Goal: Task Accomplishment & Management: Manage account settings

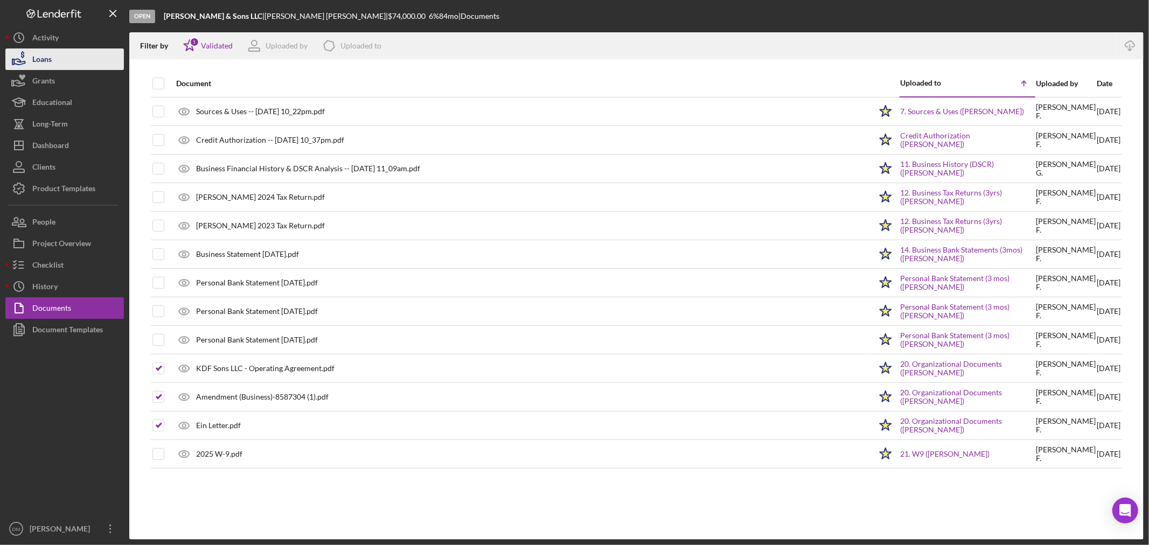
click at [94, 61] on button "Loans" at bounding box center [64, 59] width 119 height 22
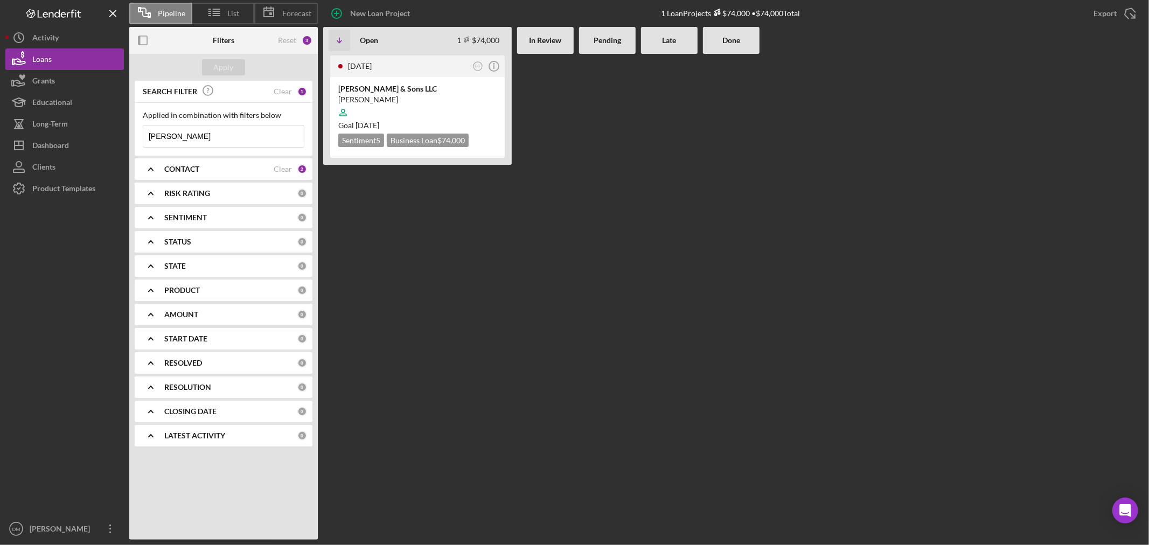
click at [207, 136] on input "[PERSON_NAME]" at bounding box center [223, 137] width 161 height 22
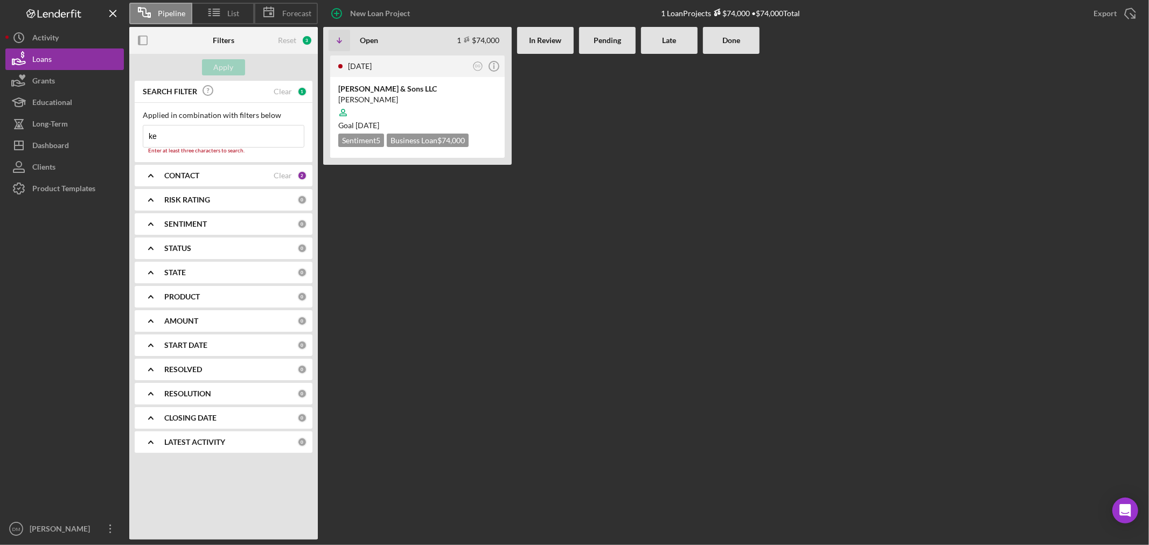
type input "k"
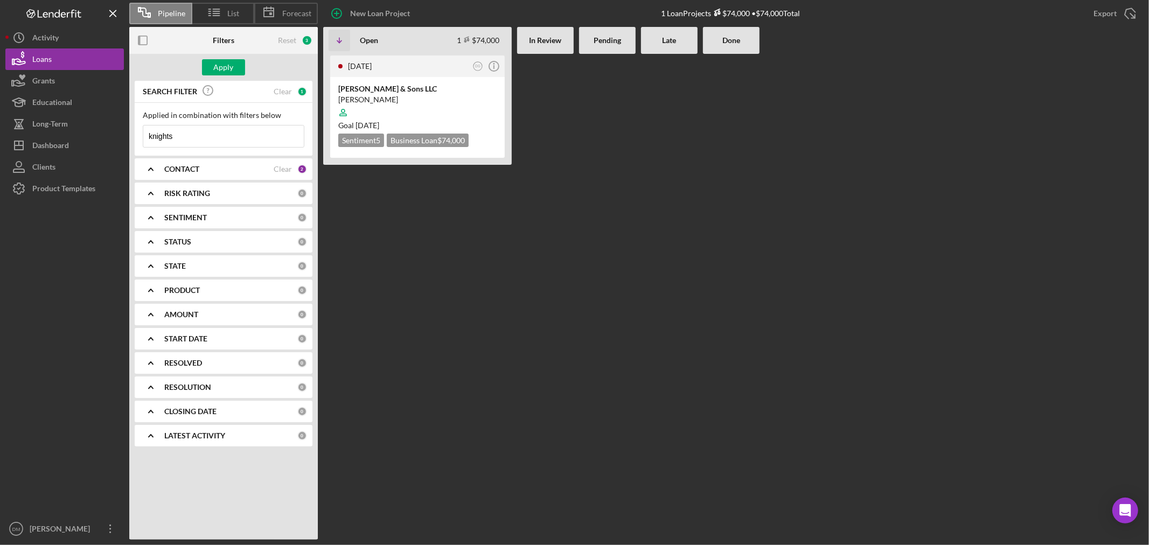
type input "knights"
click at [183, 173] on b "CONTACT" at bounding box center [181, 169] width 35 height 9
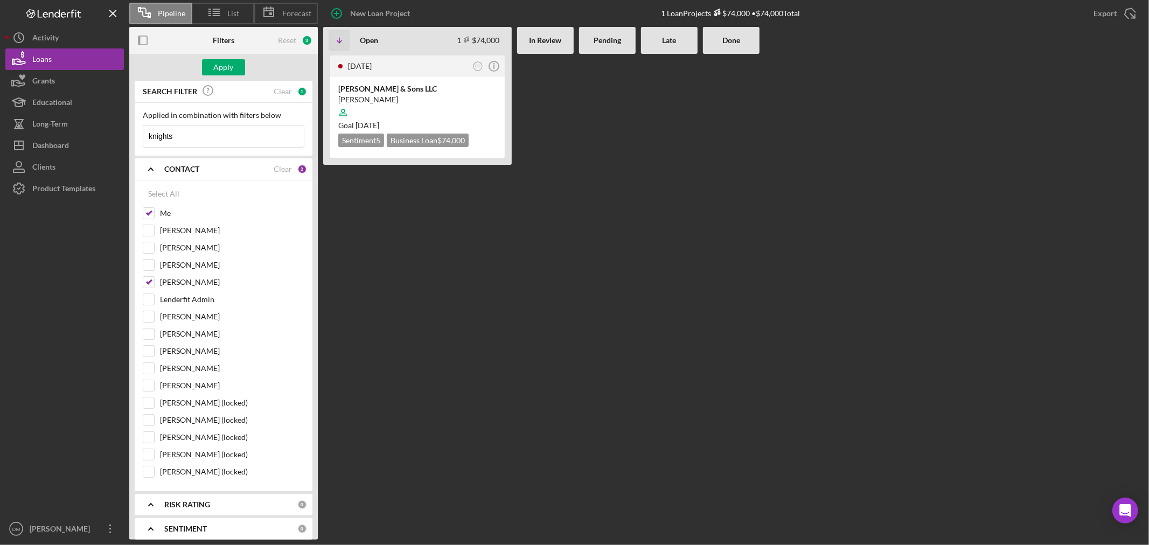
drag, startPoint x: 151, startPoint y: 282, endPoint x: 141, endPoint y: 266, distance: 19.6
click at [150, 282] on input "[PERSON_NAME]" at bounding box center [148, 282] width 11 height 11
checkbox input "false"
click at [151, 214] on input "Me" at bounding box center [148, 213] width 11 height 11
checkbox input "false"
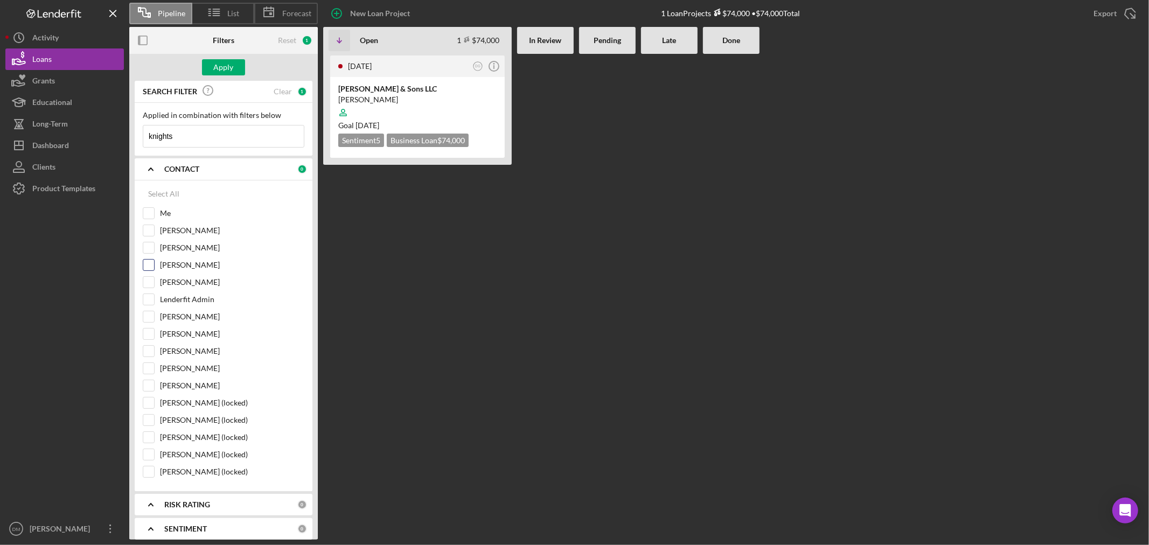
click at [147, 261] on input "[PERSON_NAME]" at bounding box center [148, 265] width 11 height 11
checkbox input "true"
click at [235, 66] on button "Apply" at bounding box center [223, 67] width 43 height 16
click at [402, 98] on div "[PERSON_NAME]" at bounding box center [417, 99] width 158 height 11
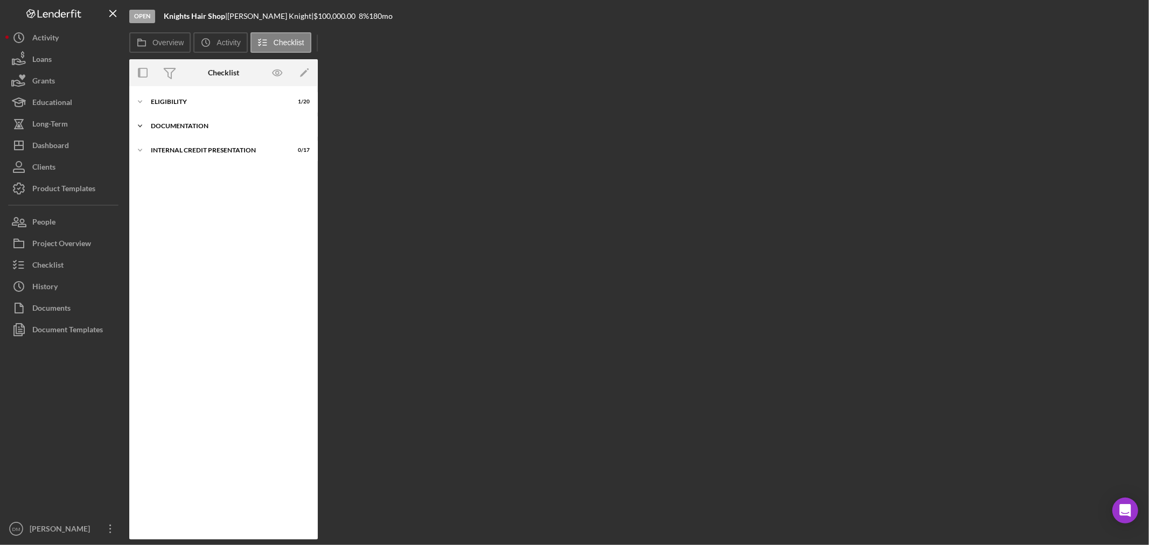
click at [169, 126] on div "documentation" at bounding box center [228, 126] width 154 height 6
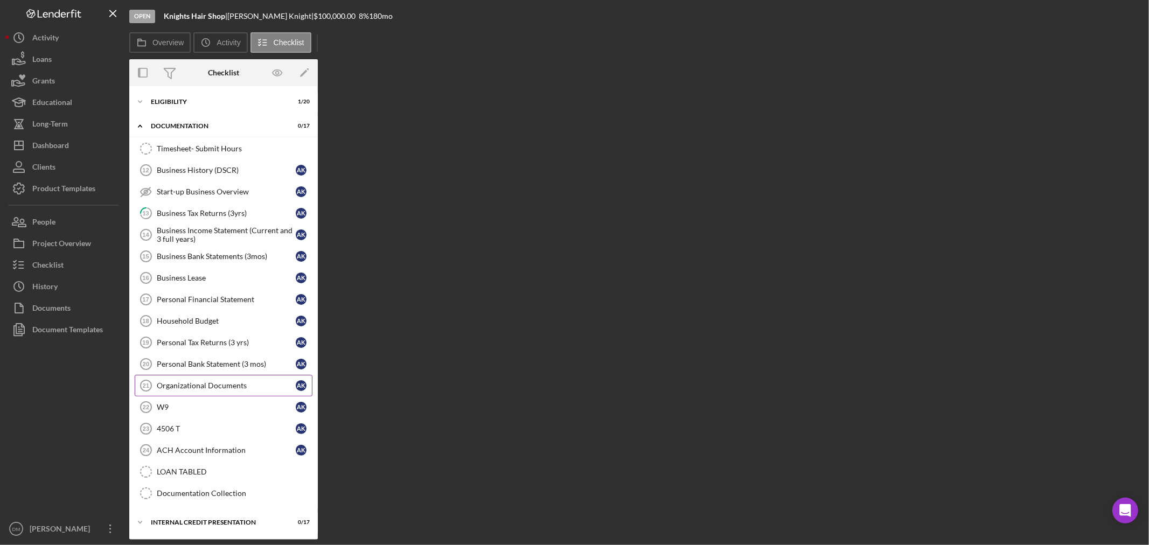
click at [213, 383] on div "Organizational Documents" at bounding box center [226, 385] width 139 height 9
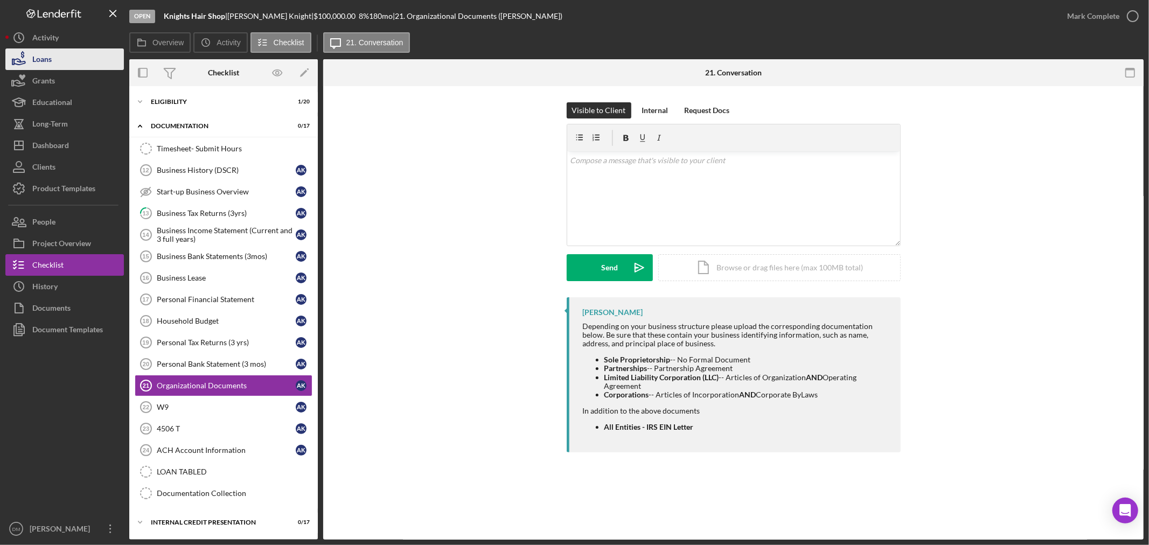
click at [85, 55] on button "Loans" at bounding box center [64, 59] width 119 height 22
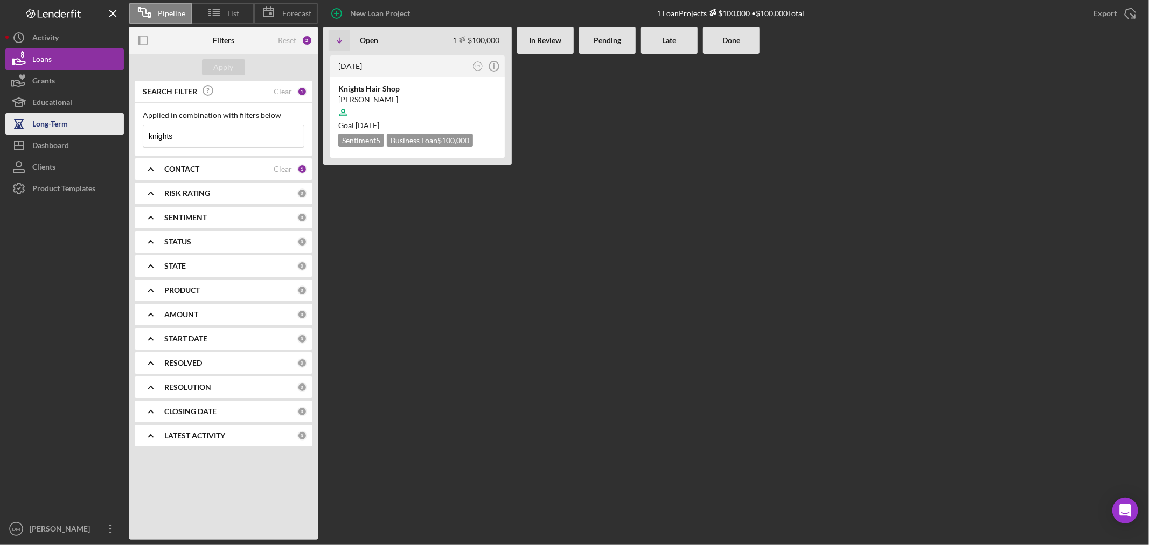
drag, startPoint x: 180, startPoint y: 140, endPoint x: 113, endPoint y: 127, distance: 68.2
click at [115, 127] on div "Pipeline List Forecast New Loan Project 1 Loan Projects $100,000 • $100,000 Tot…" at bounding box center [574, 270] width 1138 height 540
type input "[PERSON_NAME]"
click at [218, 173] on div "CONTACT" at bounding box center [218, 169] width 109 height 9
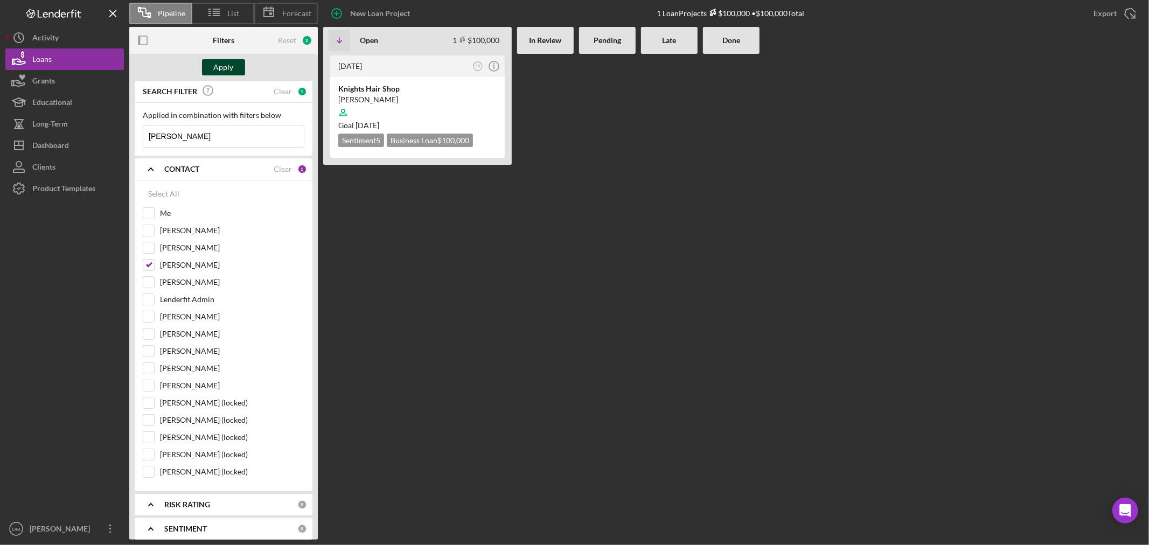
click at [239, 67] on button "Apply" at bounding box center [223, 67] width 43 height 16
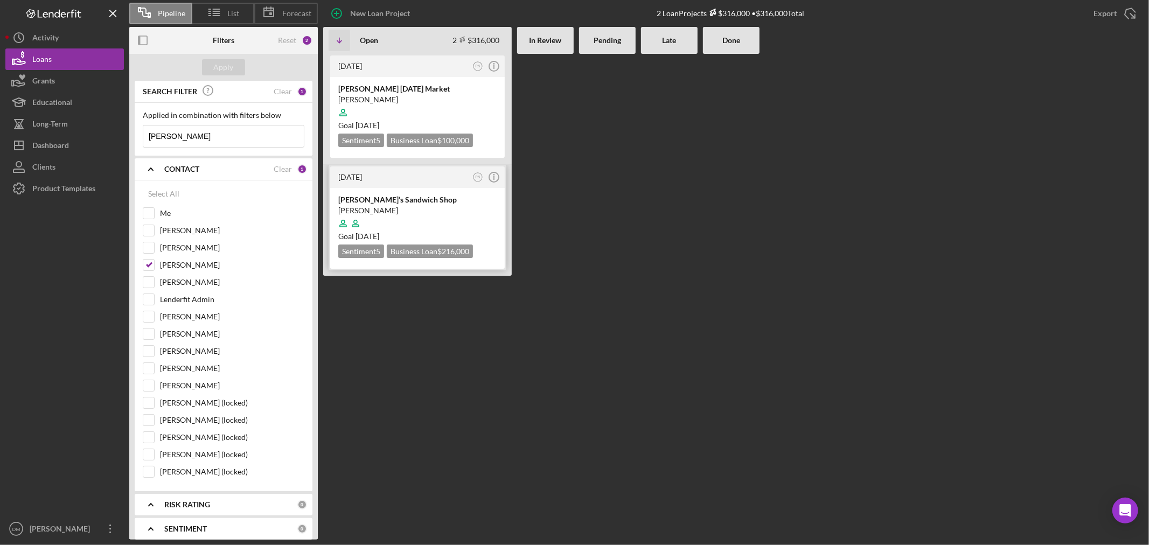
click at [422, 218] on div at bounding box center [417, 223] width 158 height 20
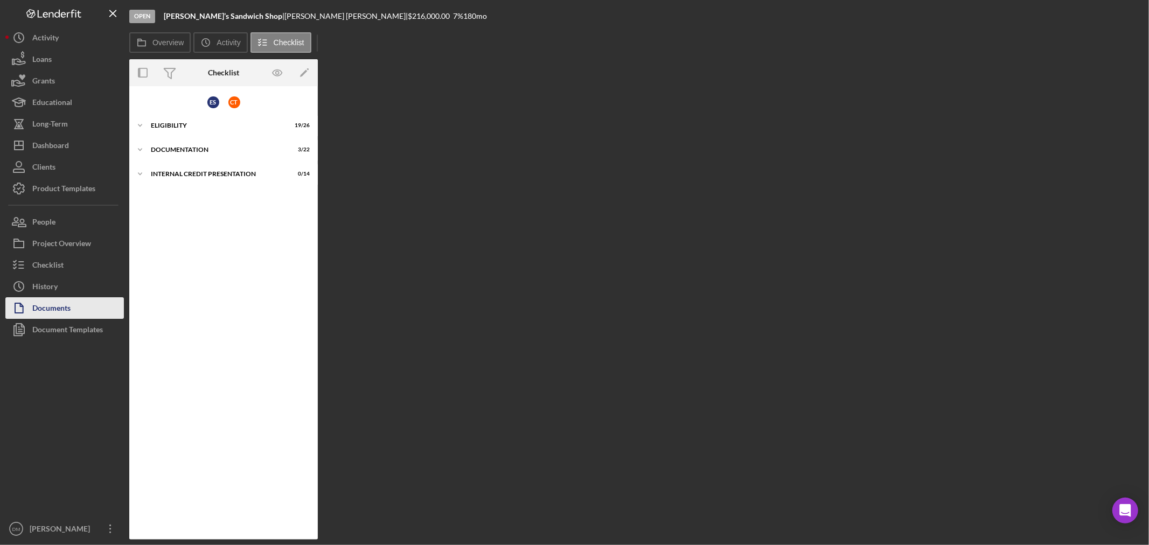
click at [59, 301] on div "Documents" at bounding box center [51, 309] width 38 height 24
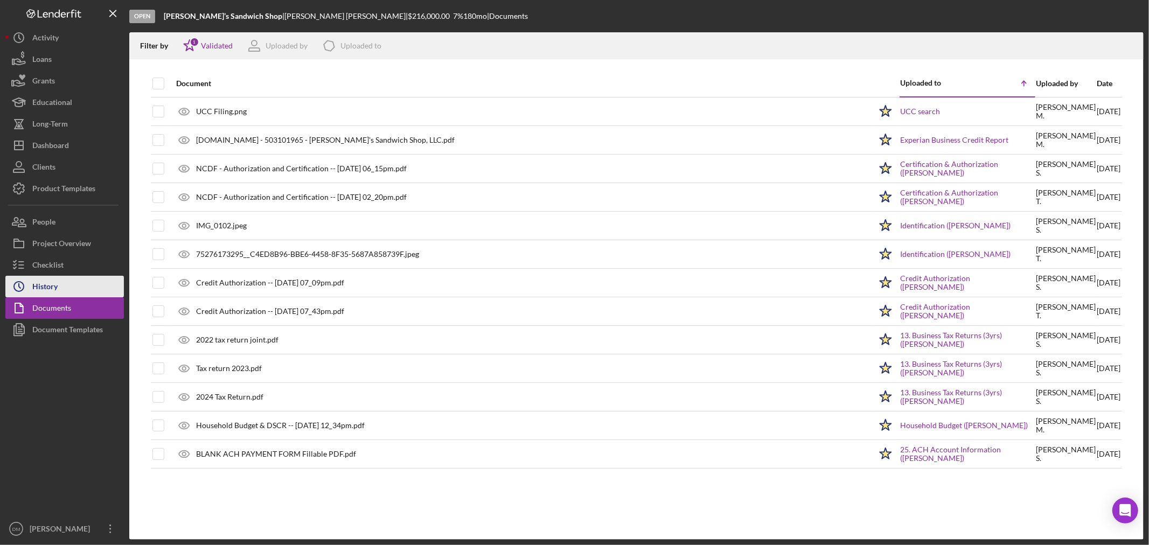
click at [47, 278] on div "History" at bounding box center [44, 288] width 25 height 24
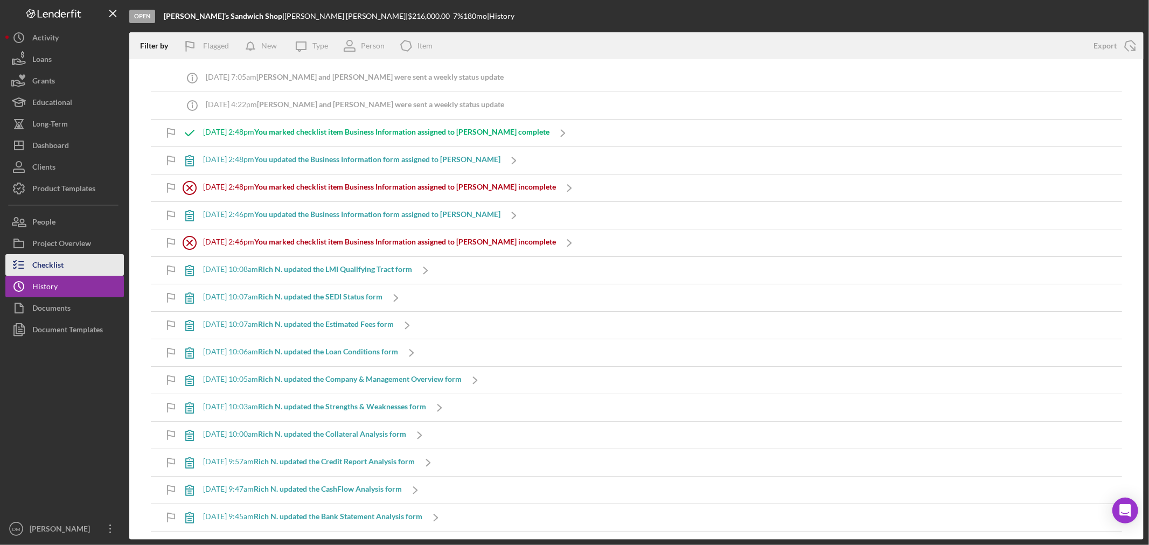
click at [22, 266] on icon "button" at bounding box center [18, 265] width 27 height 27
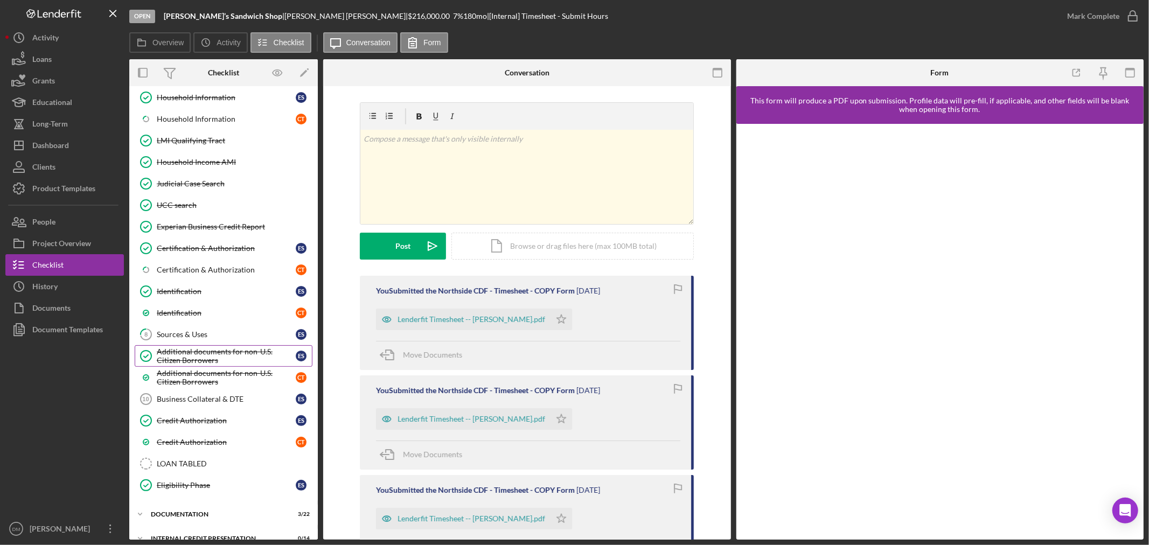
scroll to position [219, 0]
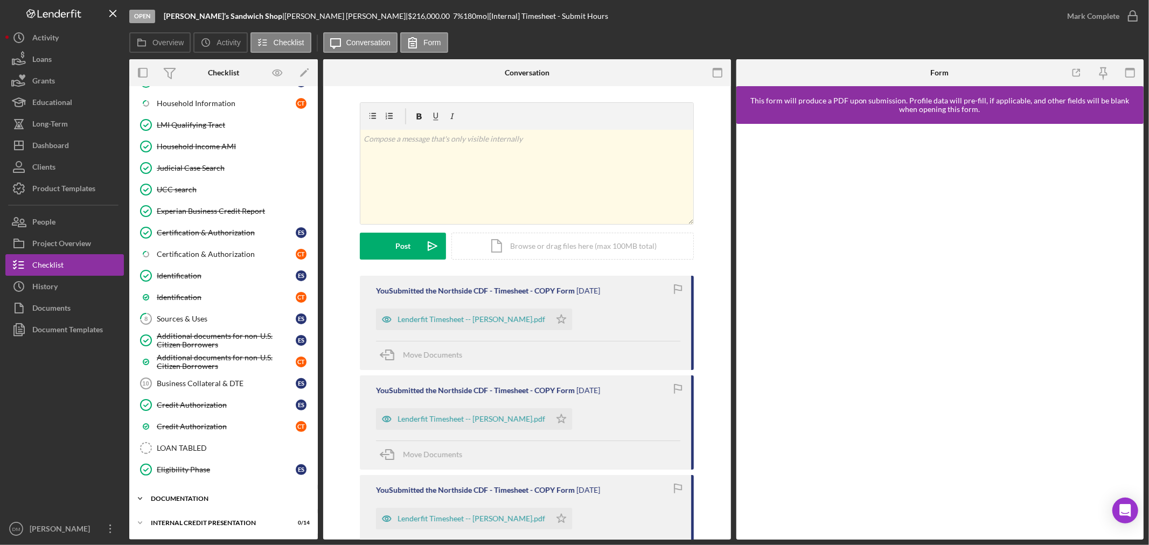
click at [167, 492] on div "Icon/Expander documentation 3 / 22" at bounding box center [223, 499] width 189 height 22
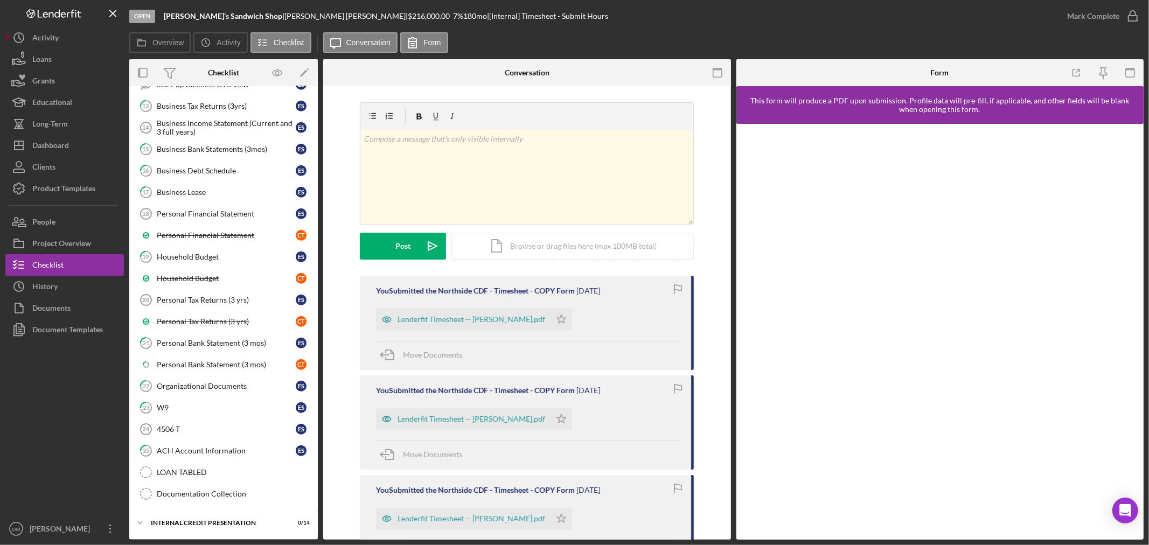
scroll to position [701, 0]
click at [212, 385] on div "Organizational Documents" at bounding box center [226, 386] width 139 height 9
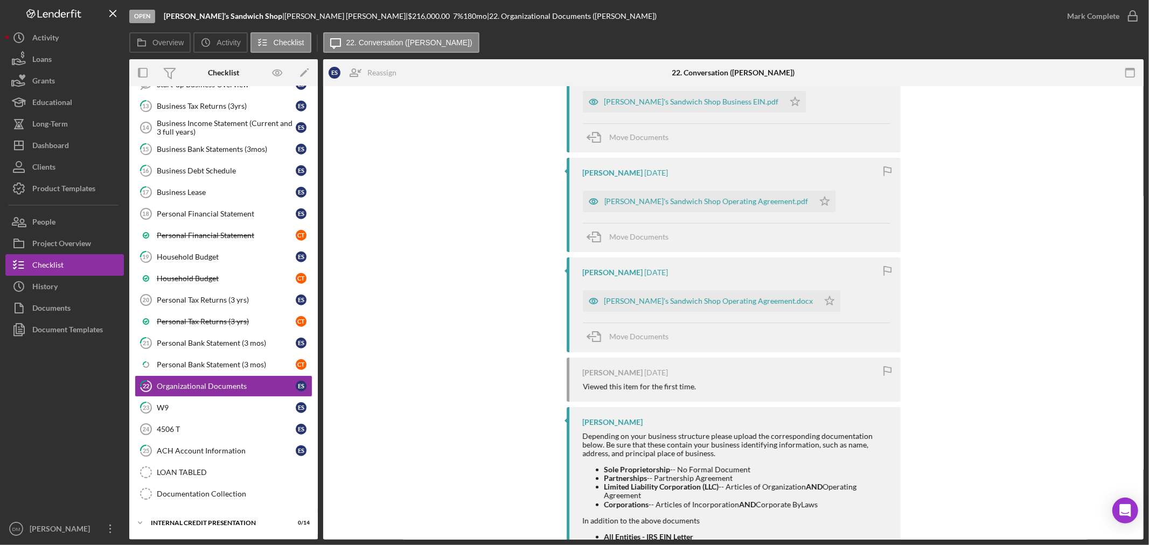
scroll to position [120, 0]
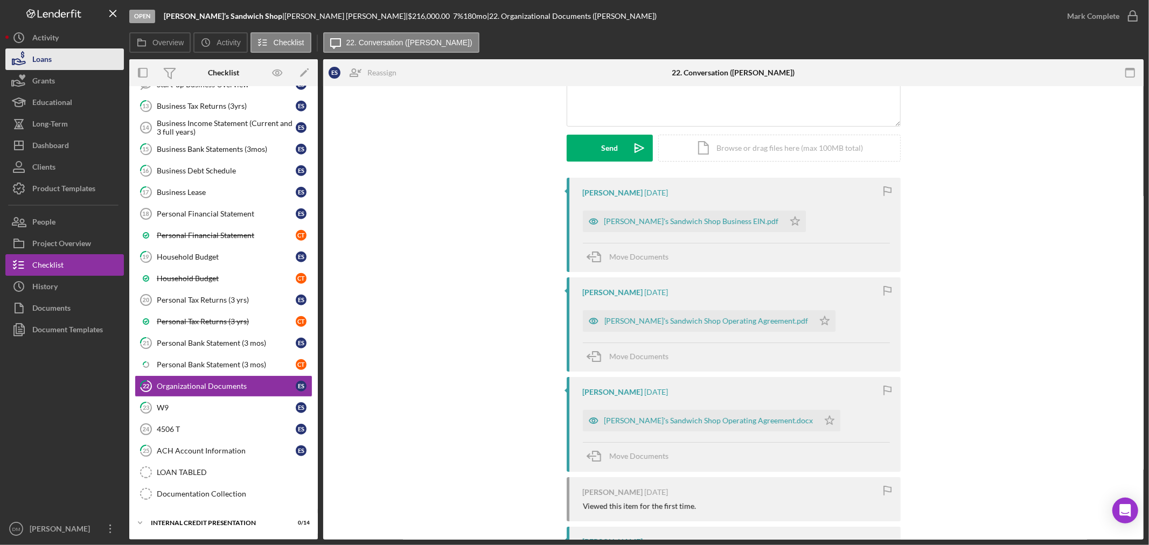
click at [67, 59] on button "Loans" at bounding box center [64, 59] width 119 height 22
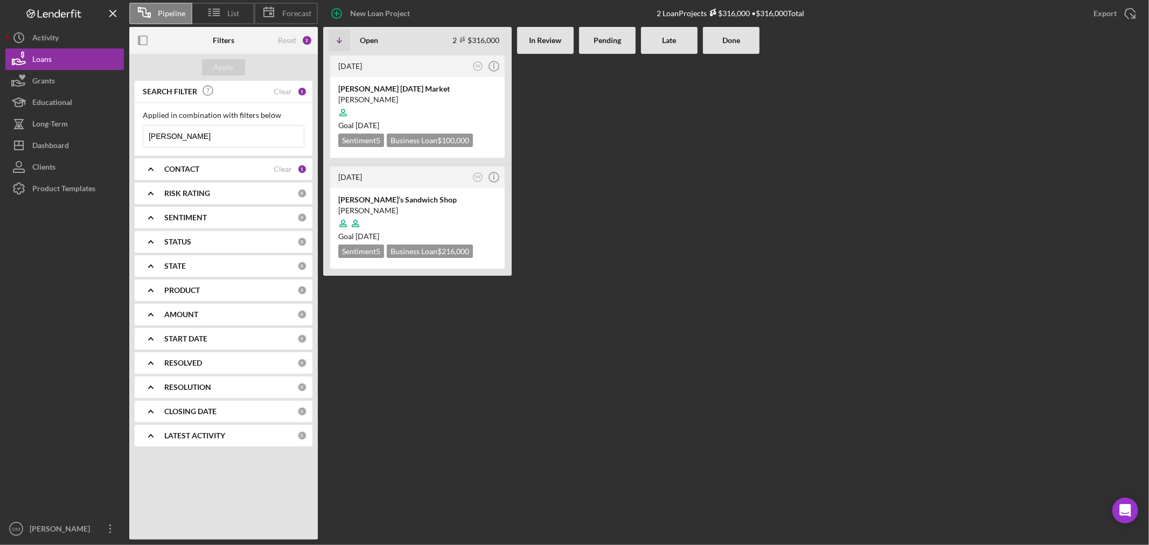
click at [196, 138] on input "[PERSON_NAME]" at bounding box center [223, 137] width 161 height 22
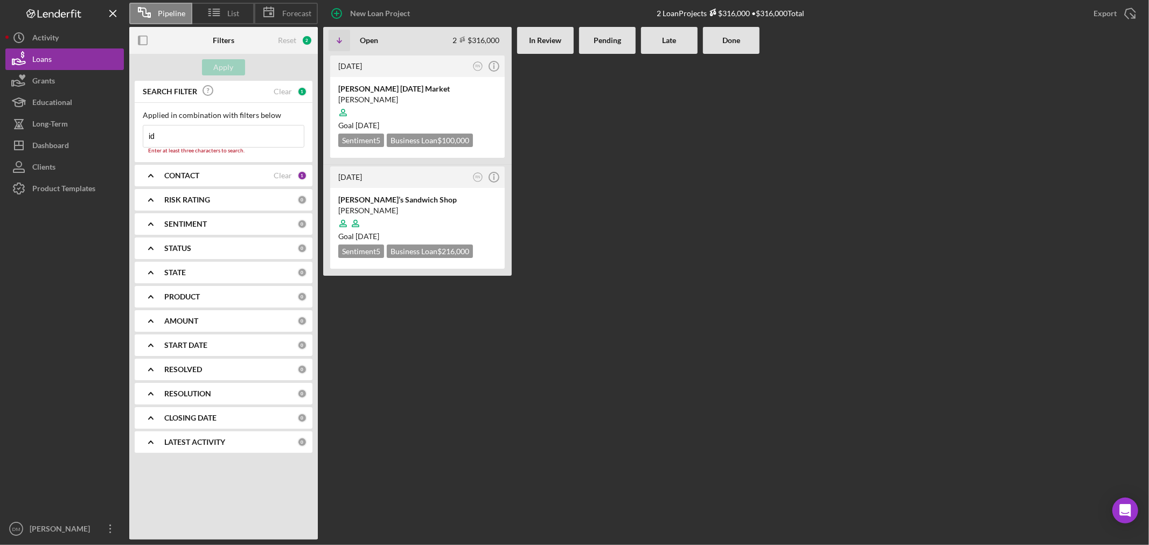
type input "i"
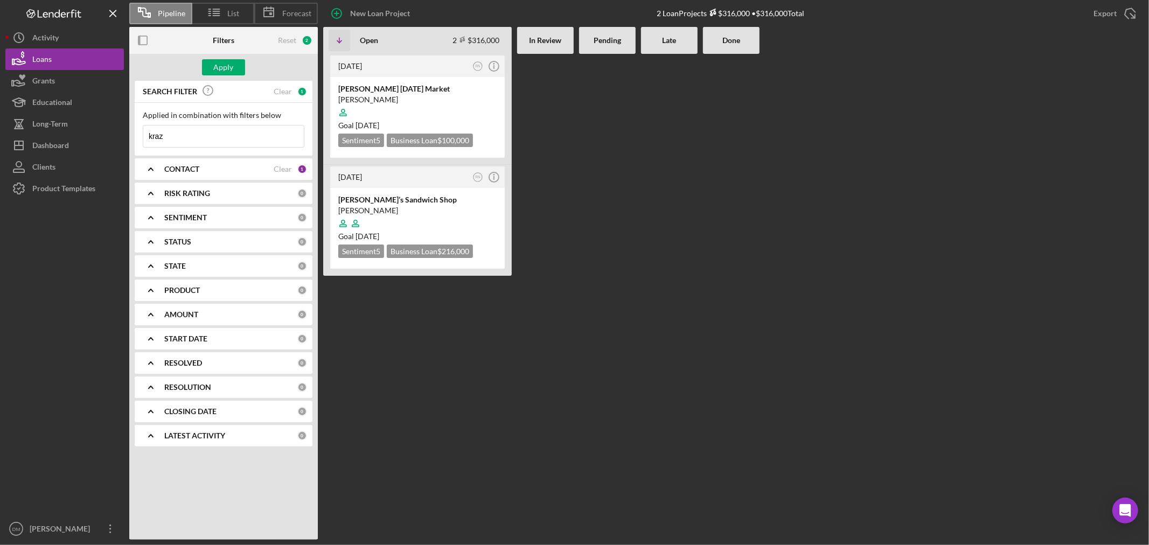
type input "kraz"
click at [182, 170] on b "CONTACT" at bounding box center [181, 169] width 35 height 9
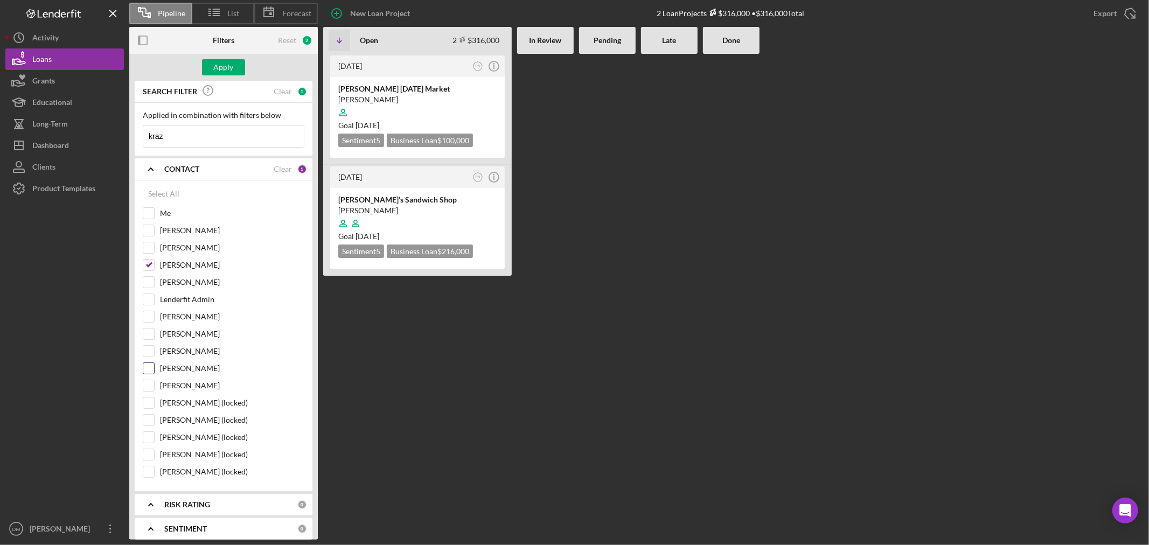
click at [155, 366] on div "[PERSON_NAME]" at bounding box center [224, 371] width 162 height 17
click at [154, 363] on div "[PERSON_NAME]" at bounding box center [224, 371] width 162 height 17
click at [147, 374] on div at bounding box center [149, 369] width 12 height 12
click at [147, 370] on input "[PERSON_NAME]" at bounding box center [148, 368] width 11 height 11
checkbox input "true"
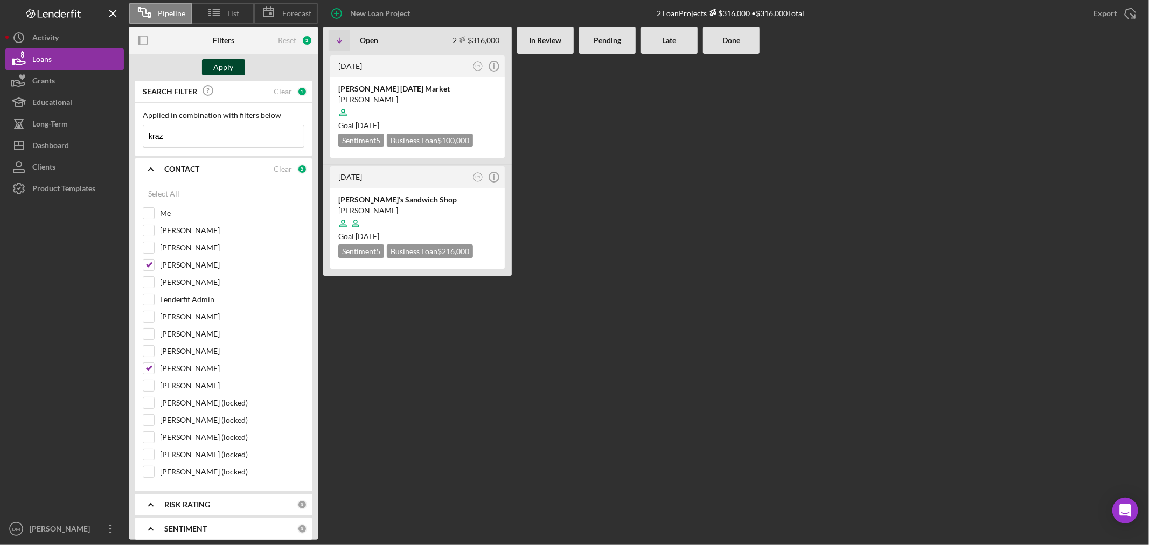
click at [231, 67] on div "Apply" at bounding box center [224, 67] width 20 height 16
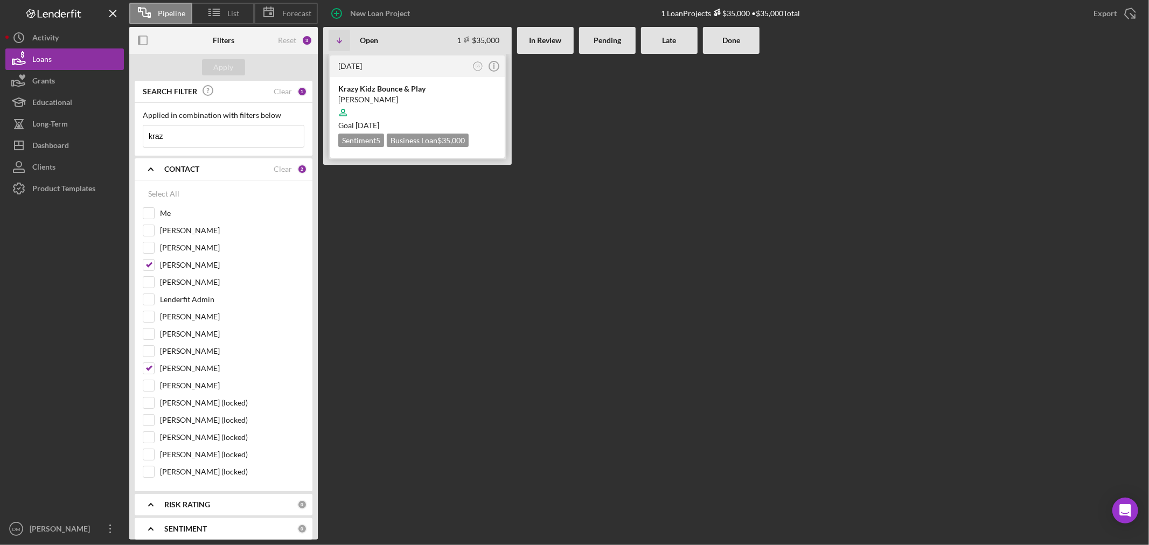
click at [408, 99] on div "[PERSON_NAME]" at bounding box center [417, 99] width 158 height 11
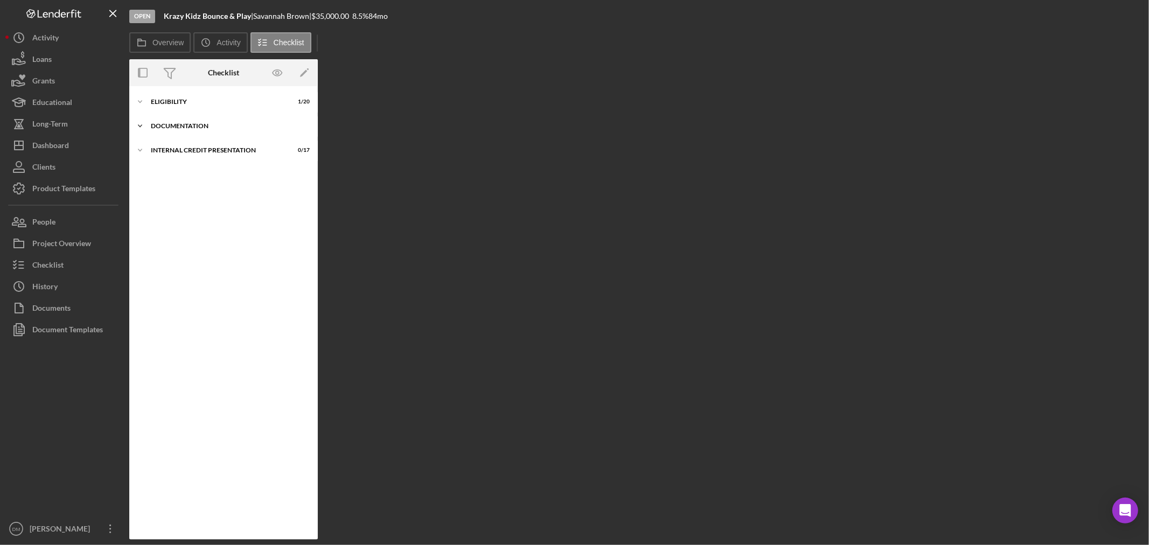
click at [144, 127] on icon "Icon/Expander" at bounding box center [140, 126] width 22 height 22
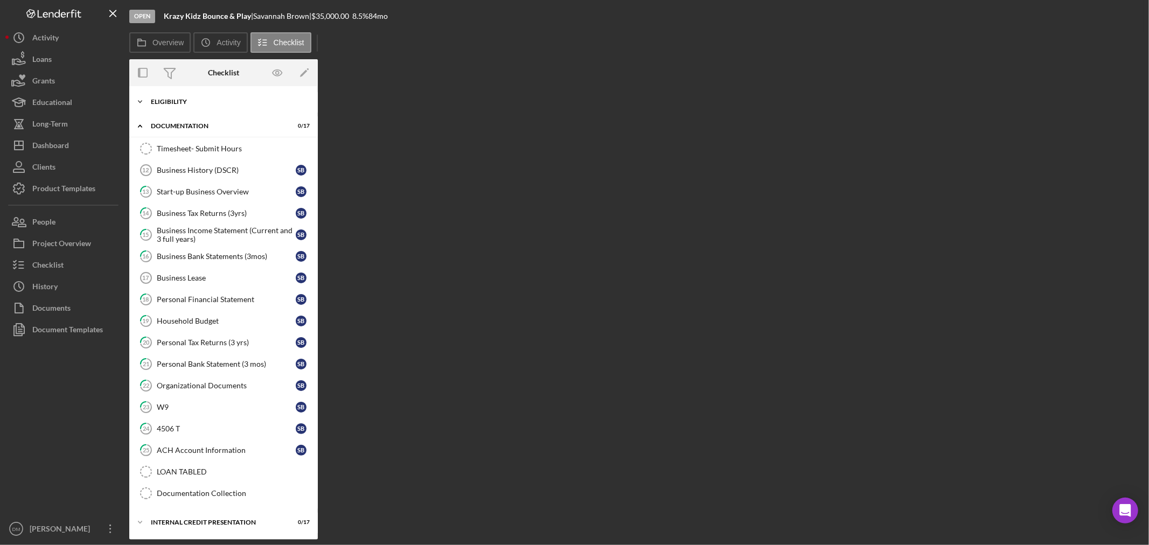
click at [142, 103] on icon "Icon/Expander" at bounding box center [140, 102] width 22 height 22
click at [228, 390] on div "Organizational Documents" at bounding box center [226, 386] width 139 height 9
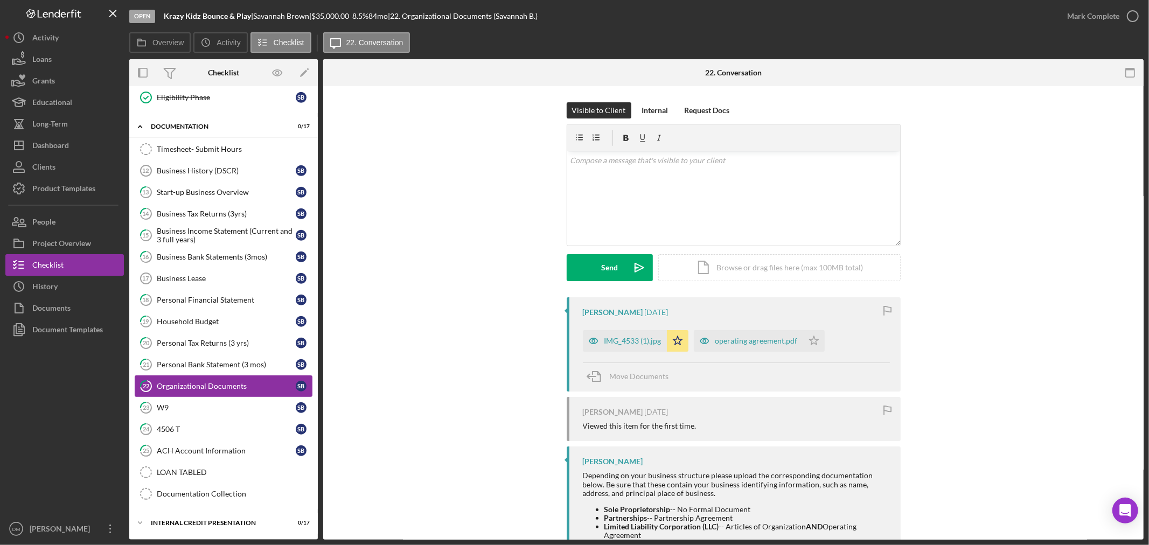
scroll to position [440, 0]
click at [223, 166] on div "Business History (DSCR)" at bounding box center [226, 170] width 139 height 9
